Goal: Check status: Check status

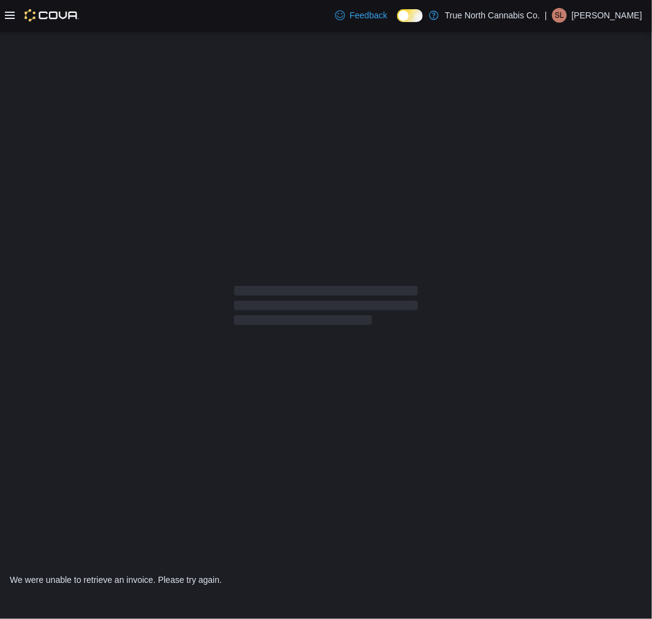
click at [9, 17] on icon at bounding box center [10, 15] width 10 height 10
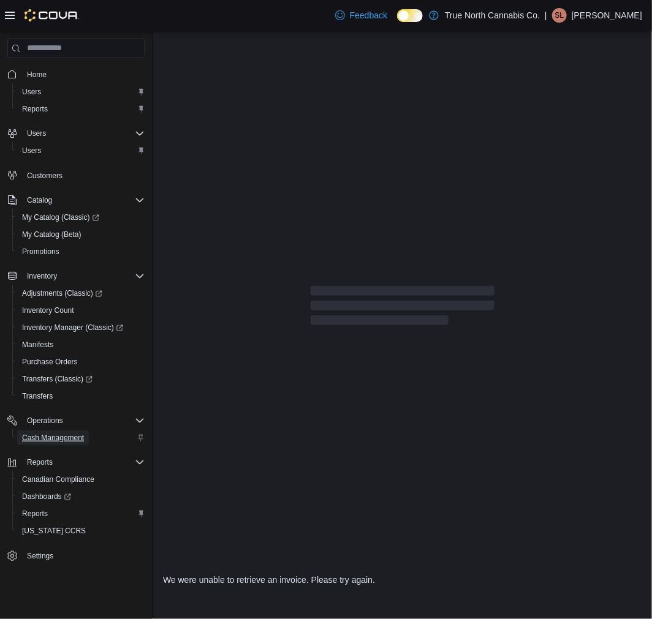
click at [57, 438] on span "Cash Management" at bounding box center [53, 438] width 62 height 10
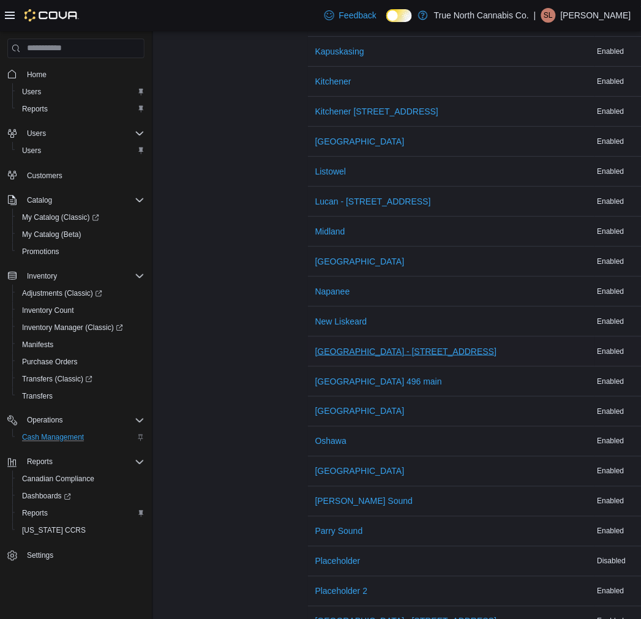
scroll to position [952, 0]
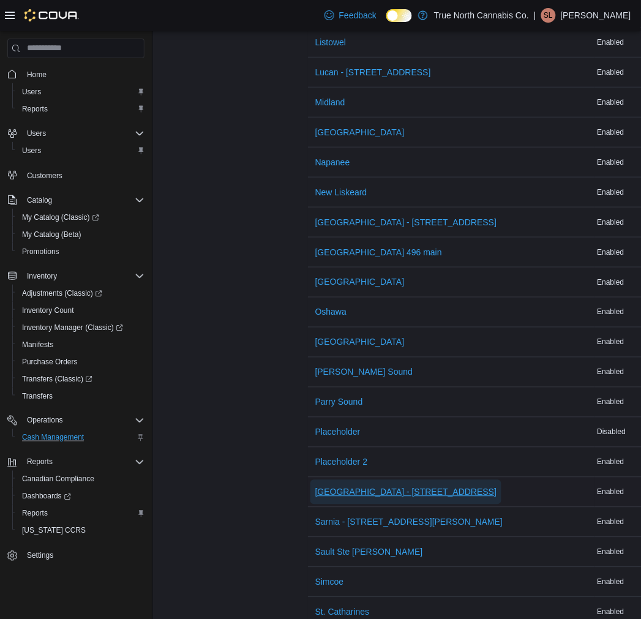
click at [351, 491] on span "Port Colborne - 349 King st" at bounding box center [406, 492] width 182 height 12
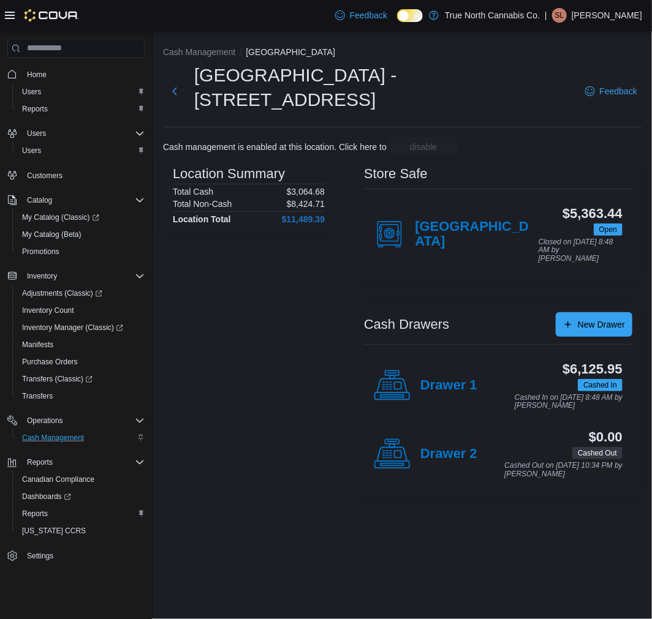
click at [583, 15] on p "Sebastian Loiselle" at bounding box center [606, 15] width 70 height 15
click at [578, 113] on button "Sign Out" at bounding box center [580, 121] width 113 height 20
